Goal: Information Seeking & Learning: Learn about a topic

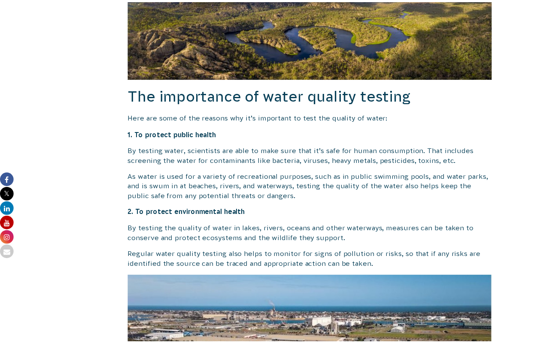
scroll to position [796, 0]
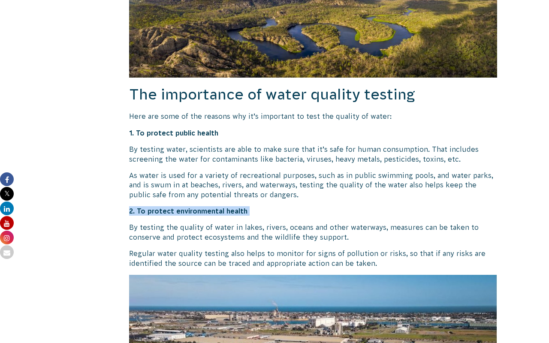
drag, startPoint x: 196, startPoint y: 201, endPoint x: 201, endPoint y: 221, distance: 20.7
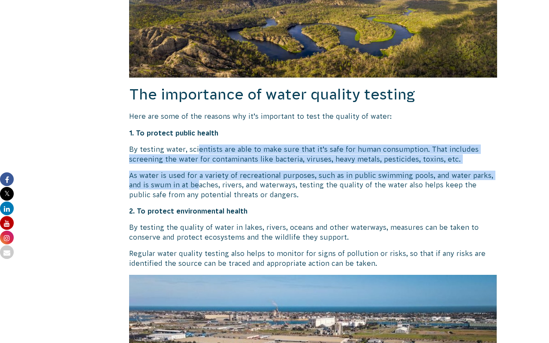
drag, startPoint x: 199, startPoint y: 186, endPoint x: 198, endPoint y: 153, distance: 33.0
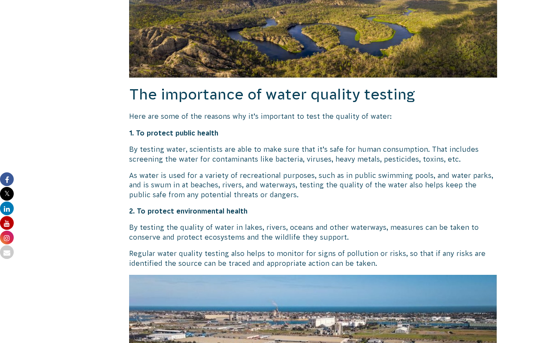
click at [202, 194] on p "As water is used for a variety of recreational purposes, such as in public swim…" at bounding box center [313, 185] width 368 height 29
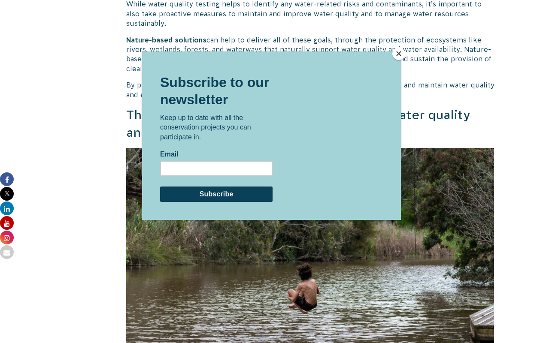
scroll to position [1688, 0]
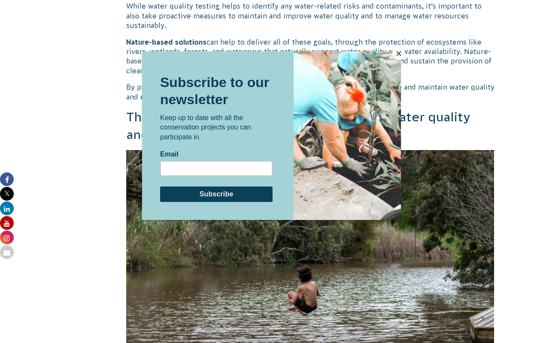
click at [395, 57] on button "Close" at bounding box center [398, 53] width 13 height 13
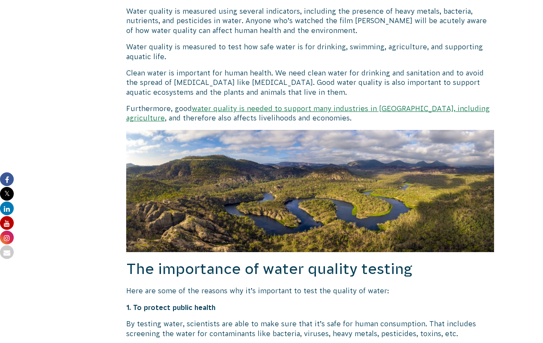
scroll to position [901, 0]
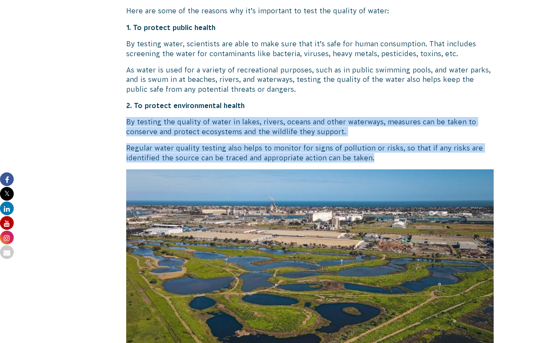
drag, startPoint x: 389, startPoint y: 163, endPoint x: 124, endPoint y: 124, distance: 267.5
copy div "By testing the quality of water in lakes, rivers, oceans and other waterways, m…"
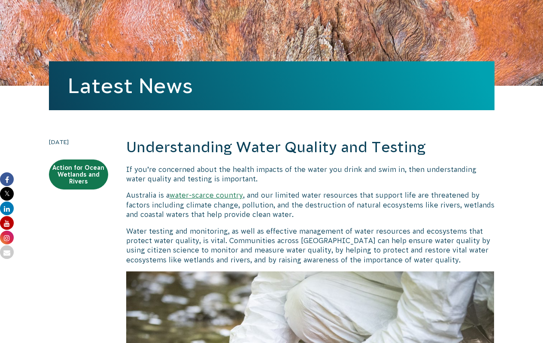
scroll to position [0, 0]
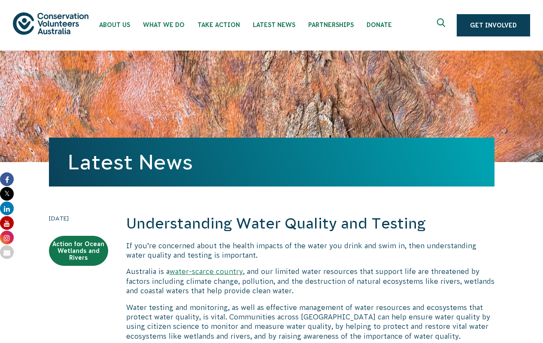
click at [265, 151] on h1 "Latest News" at bounding box center [271, 162] width 407 height 23
click at [188, 55] on div "Latest News" at bounding box center [271, 107] width 445 height 112
